Goal: Entertainment & Leisure: Consume media (video, audio)

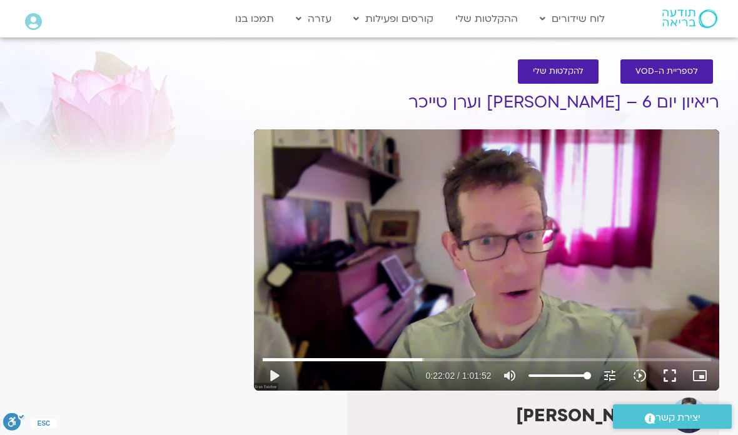
click at [276, 378] on button "play_arrow" at bounding box center [274, 376] width 30 height 30
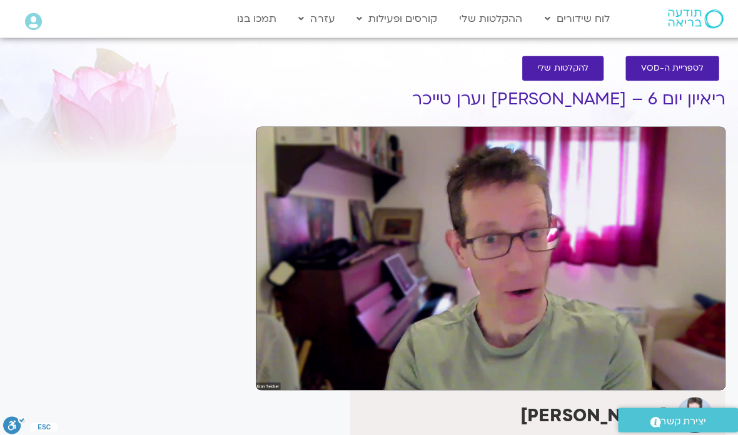
scroll to position [4, 0]
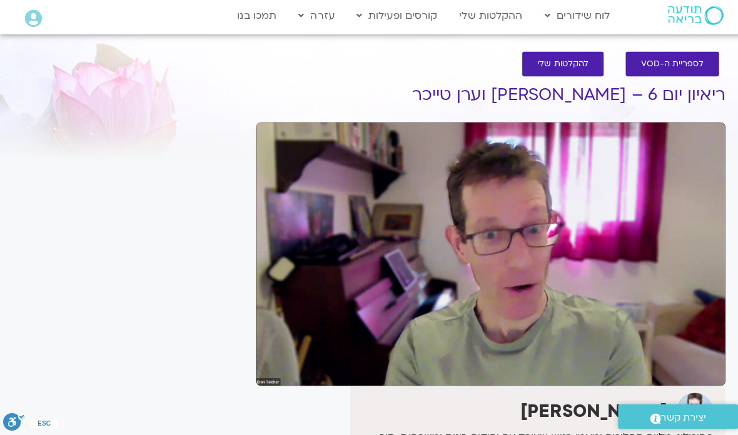
click at [0, 123] on section "לספריית ה-VOD להקלטות שלי ריאיון יום 6 – אסף סטי אל-בר וערן טייכר ערן טייכר אתר…" at bounding box center [369, 371] width 738 height 656
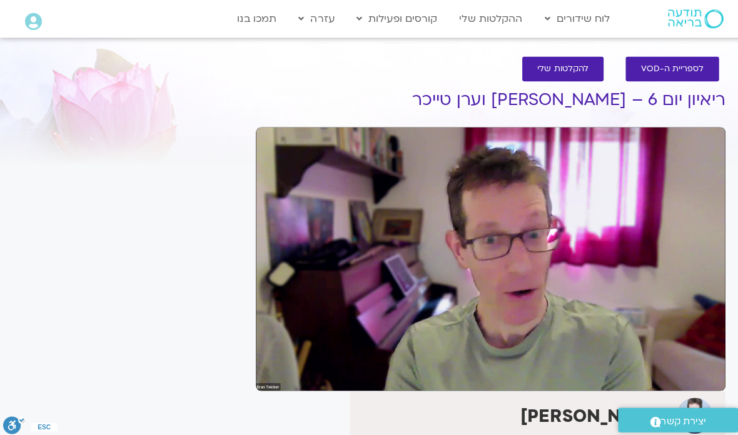
scroll to position [0, 0]
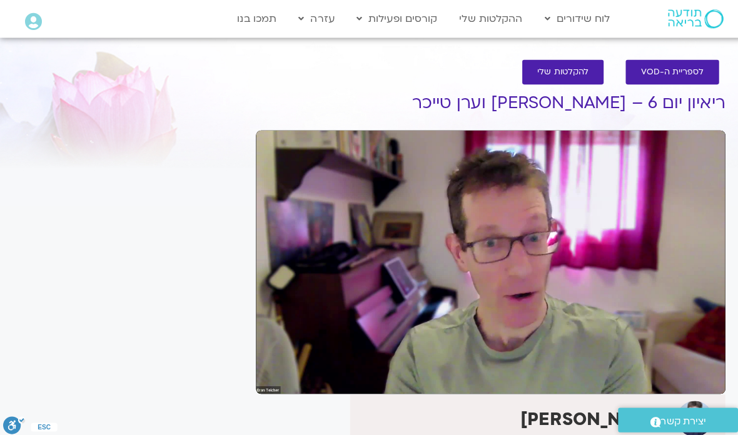
click at [174, 205] on div "It seems we can't find what you're looking for. It seems we can't find what you…" at bounding box center [130, 387] width 235 height 631
click at [2, 79] on section "לספריית ה-VOD להקלטות שלי ריאיון יום 6 – אסף סטי אל-בר וערן טייכר ערן טייכר אתר…" at bounding box center [369, 375] width 738 height 656
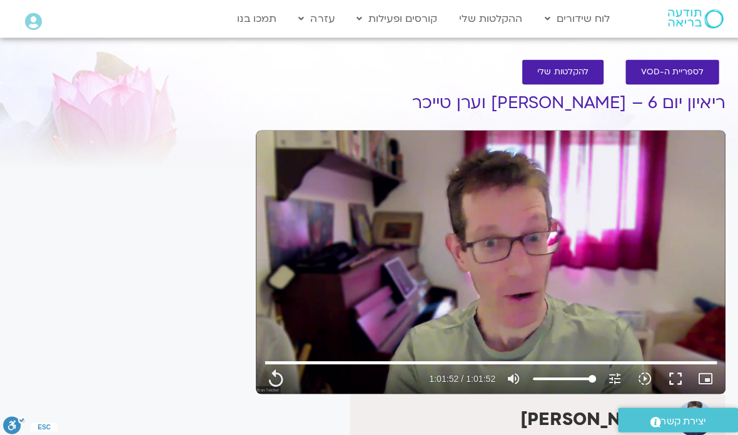
click at [447, 74] on link "הרשמה לקורסים" at bounding box center [416, 74] width 138 height 29
type input "3712.76"
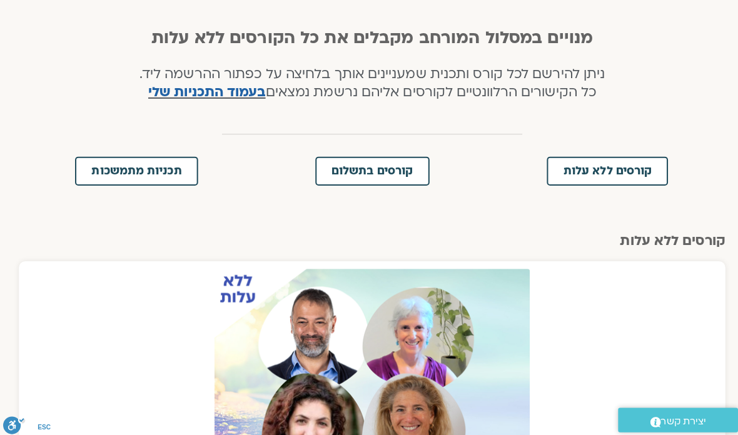
scroll to position [258, 0]
click at [368, 172] on span "קורסים בתשלום" at bounding box center [369, 169] width 81 height 11
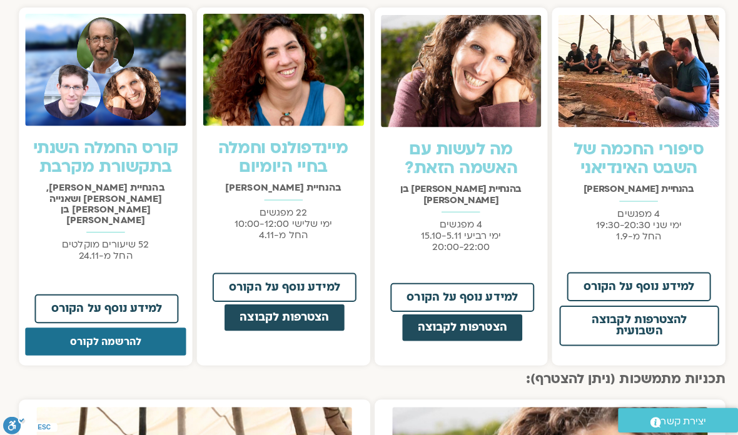
scroll to position [939, 0]
click at [108, 325] on button "להרשמה לקורס" at bounding box center [104, 339] width 159 height 28
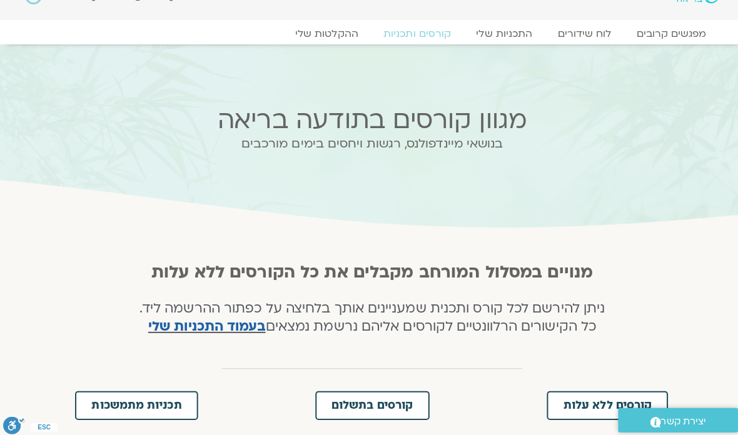
scroll to position [0, 0]
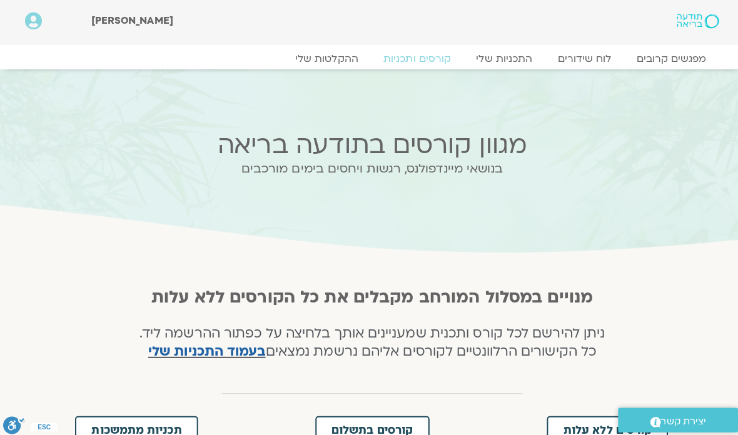
click at [328, 57] on link "ההקלטות שלי" at bounding box center [324, 58] width 88 height 13
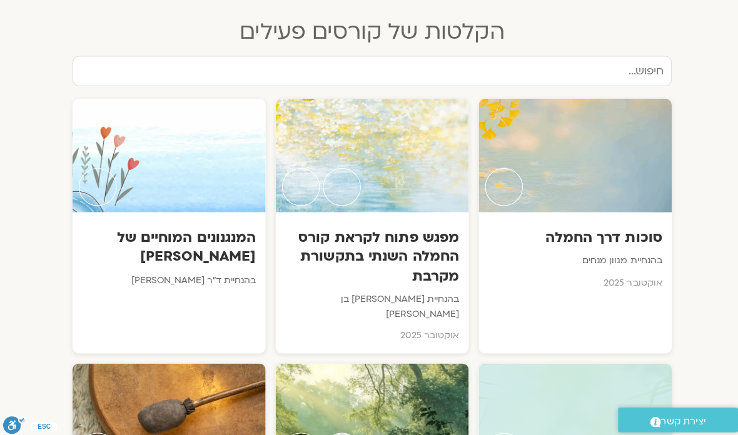
scroll to position [637, 0]
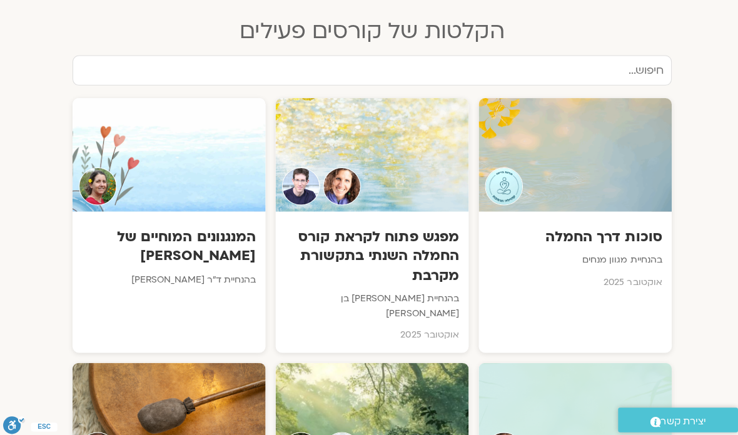
click at [615, 251] on p "בהנחיית מגוון מנחים" at bounding box center [570, 258] width 173 height 15
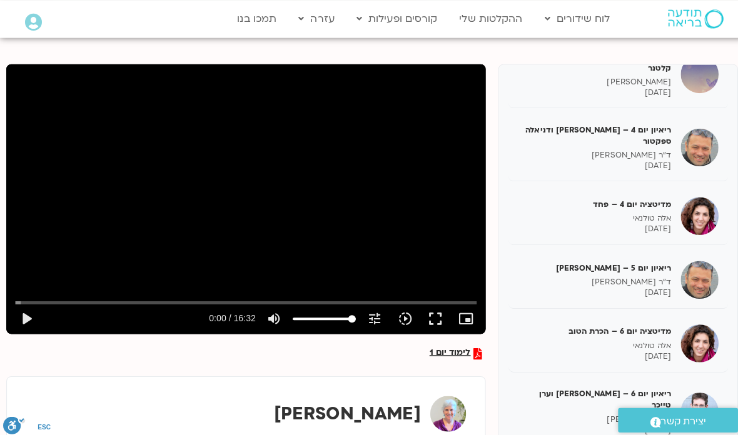
scroll to position [136, 0]
click at [700, 264] on img at bounding box center [694, 278] width 38 height 38
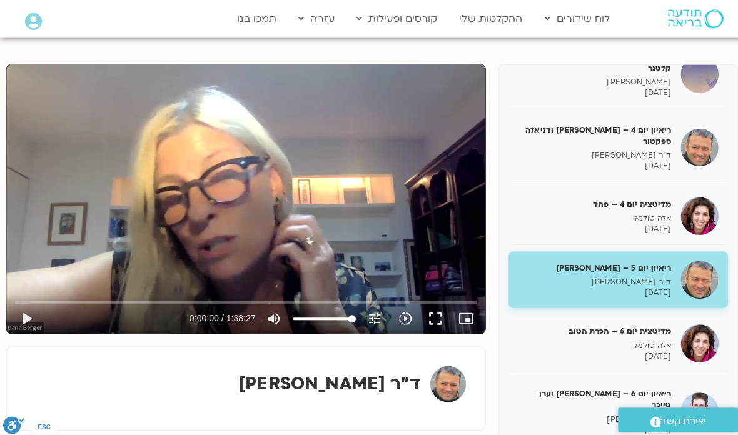
click at [35, 314] on button "play_arrow" at bounding box center [26, 316] width 30 height 30
click at [51, 292] on div "Skip ad pause 0:02:59 / 1:38:27 volume_up Mute tune Resolution Auto 720p slow_m…" at bounding box center [244, 311] width 466 height 41
type input "1185.85807725803"
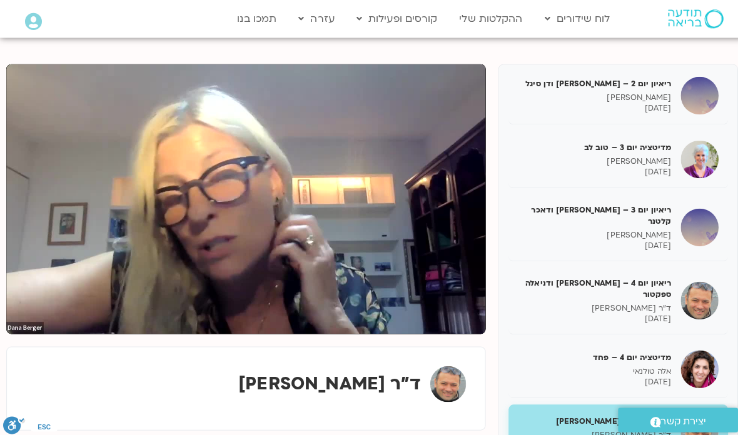
scroll to position [193, 0]
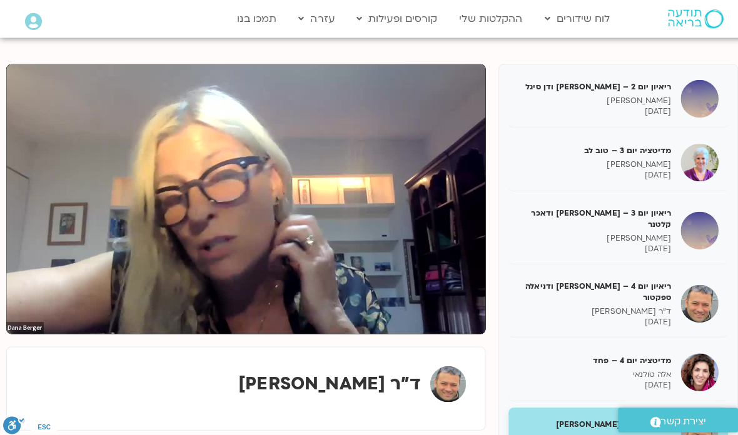
click at [596, 220] on div "ריאיון יום 3 – טארה בראך ודאכר קלטנר טארה בראך 10/10/2025" at bounding box center [589, 229] width 152 height 47
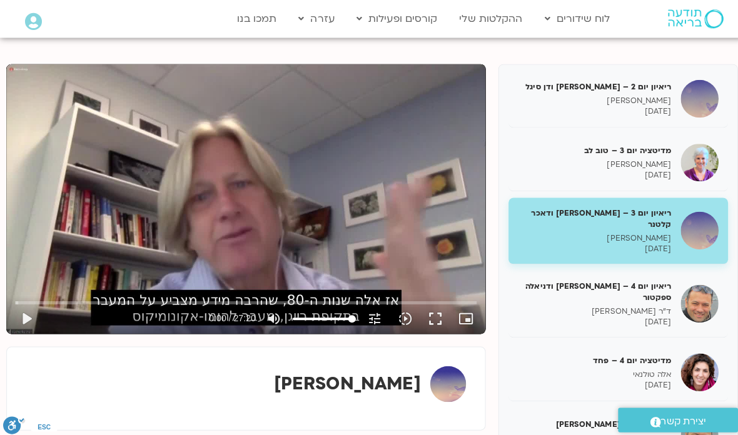
click at [39, 314] on button "play_arrow" at bounding box center [26, 316] width 30 height 30
click at [433, 318] on button "fullscreen" at bounding box center [431, 316] width 30 height 30
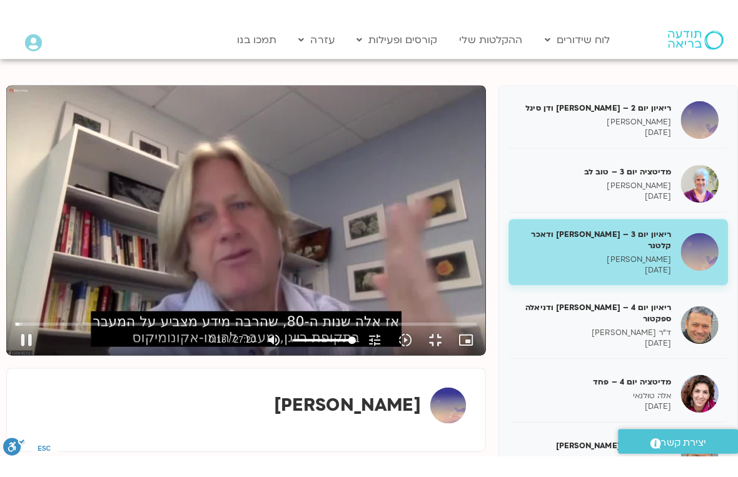
scroll to position [15, 0]
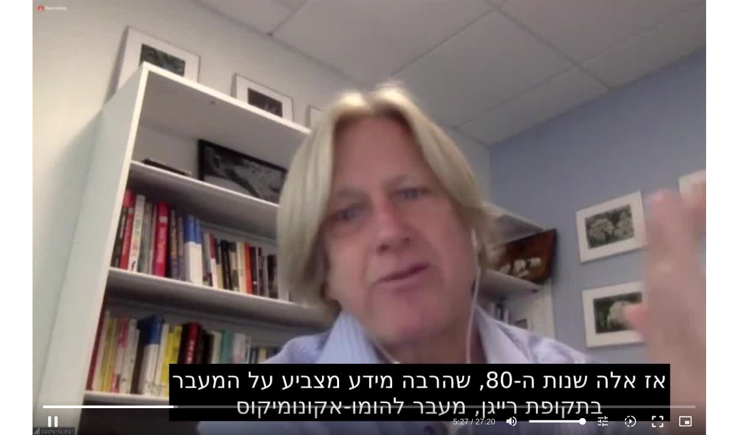
scroll to position [136, 0]
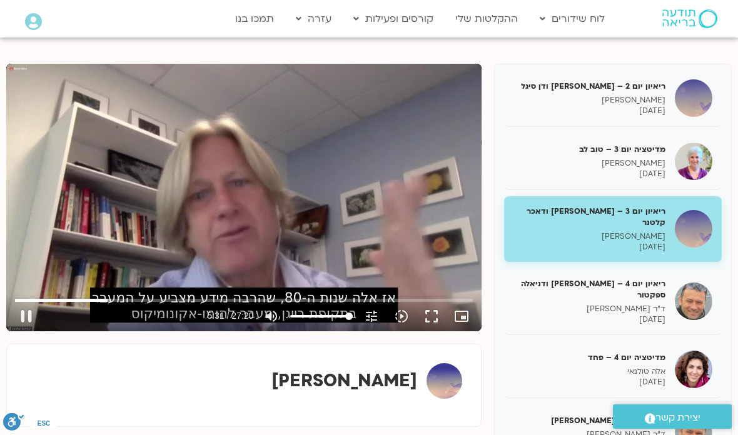
click at [439, 316] on button "fullscreen" at bounding box center [431, 316] width 30 height 30
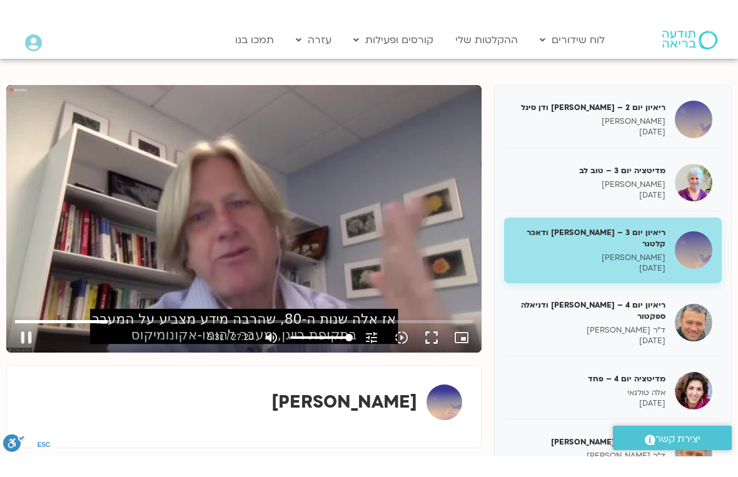
scroll to position [15, 0]
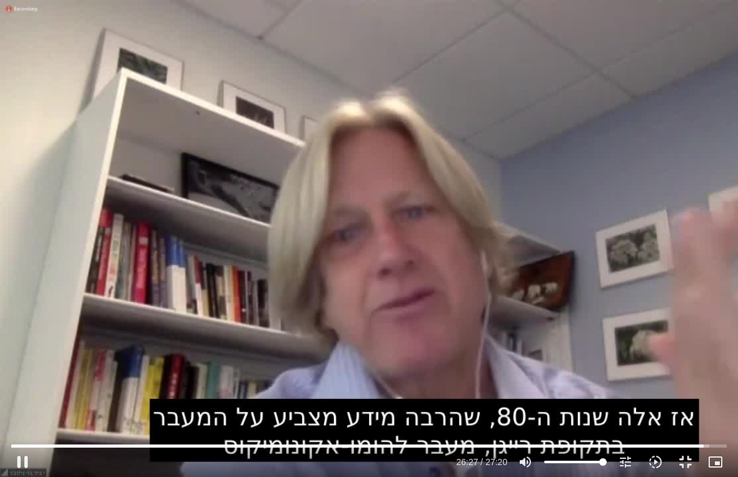
click at [691, 434] on button "fullscreen_exit" at bounding box center [685, 462] width 30 height 30
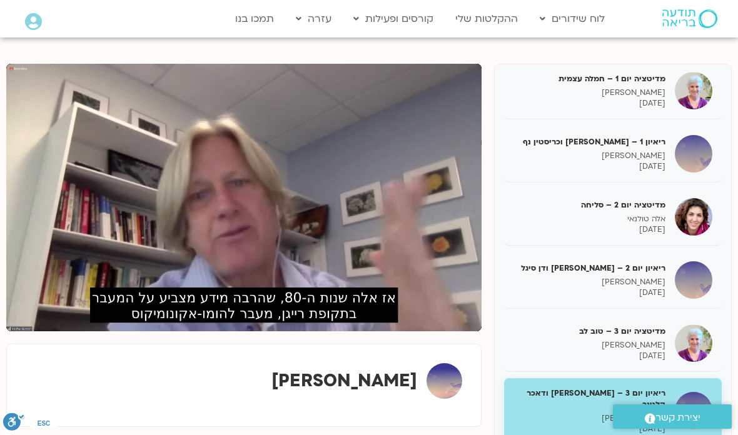
scroll to position [11, 0]
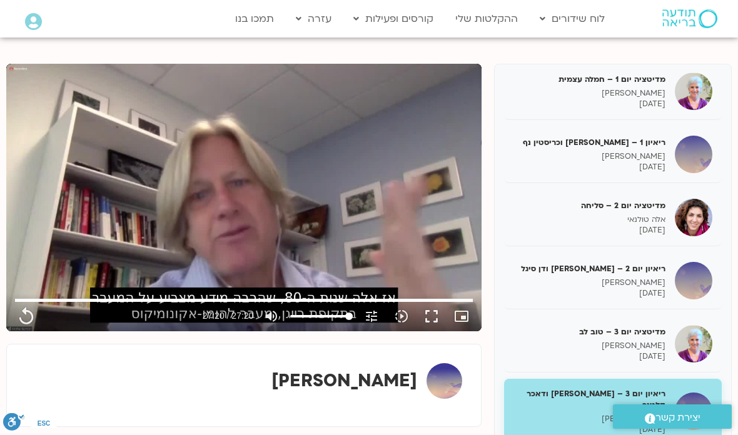
type input "1640.5"
click at [645, 154] on p "טארה בראך" at bounding box center [589, 156] width 152 height 11
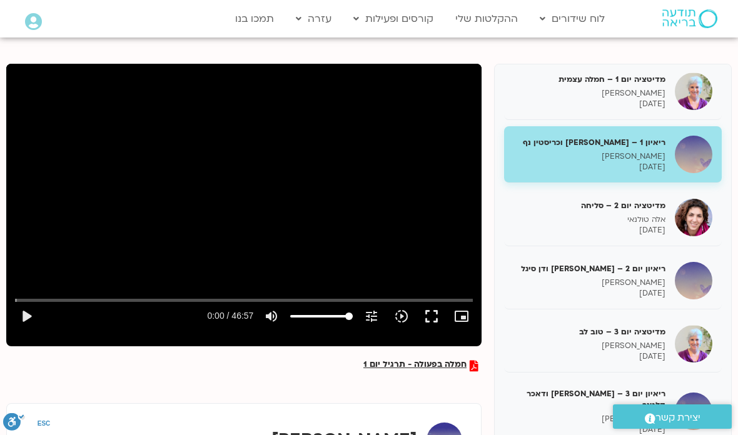
click at [28, 314] on button "play_arrow" at bounding box center [26, 316] width 30 height 30
type input "2.5948497568906"
